Goal: Transaction & Acquisition: Purchase product/service

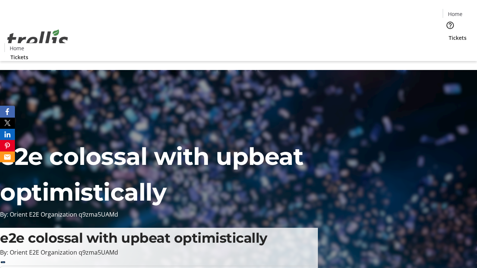
click at [449, 34] on span "Tickets" at bounding box center [458, 38] width 18 height 8
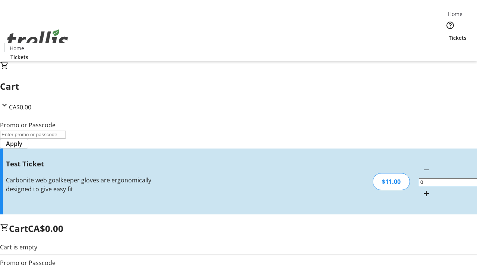
click at [422, 189] on mat-icon "Increment by one" at bounding box center [426, 193] width 9 height 9
type input "1"
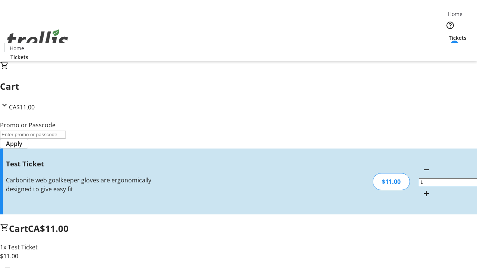
type input "UNLOCK"
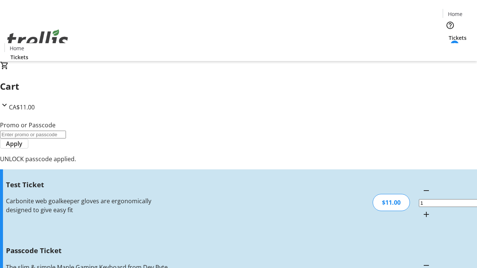
type input "5"
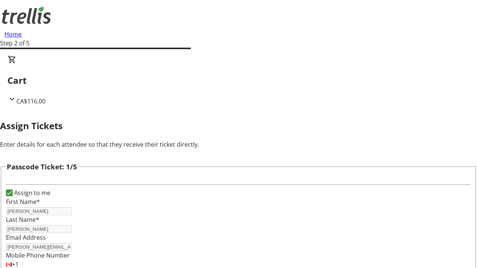
type input "[PERSON_NAME]"
type input "Murazik"
type input "Nikko"
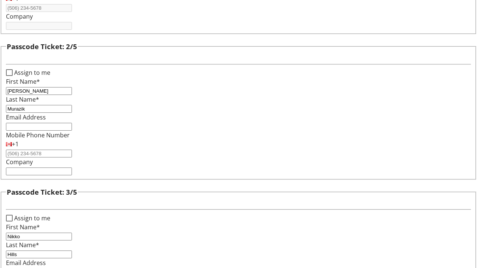
type input "Hills"
type input "[PERSON_NAME]"
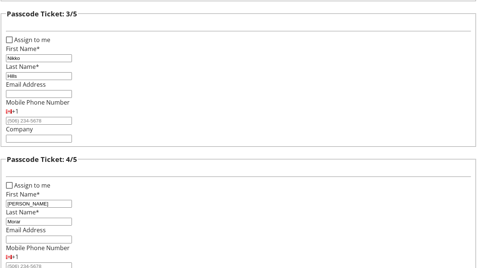
type input "Morar"
checkbox input "true"
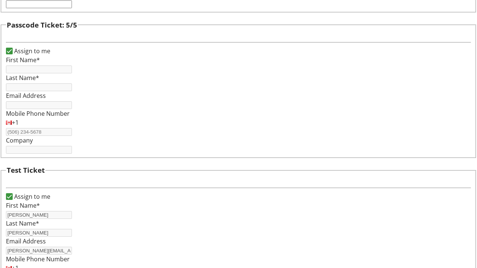
type input "[PERSON_NAME]"
type input "[PERSON_NAME][EMAIL_ADDRESS][DOMAIN_NAME]"
